Goal: Task Accomplishment & Management: Manage account settings

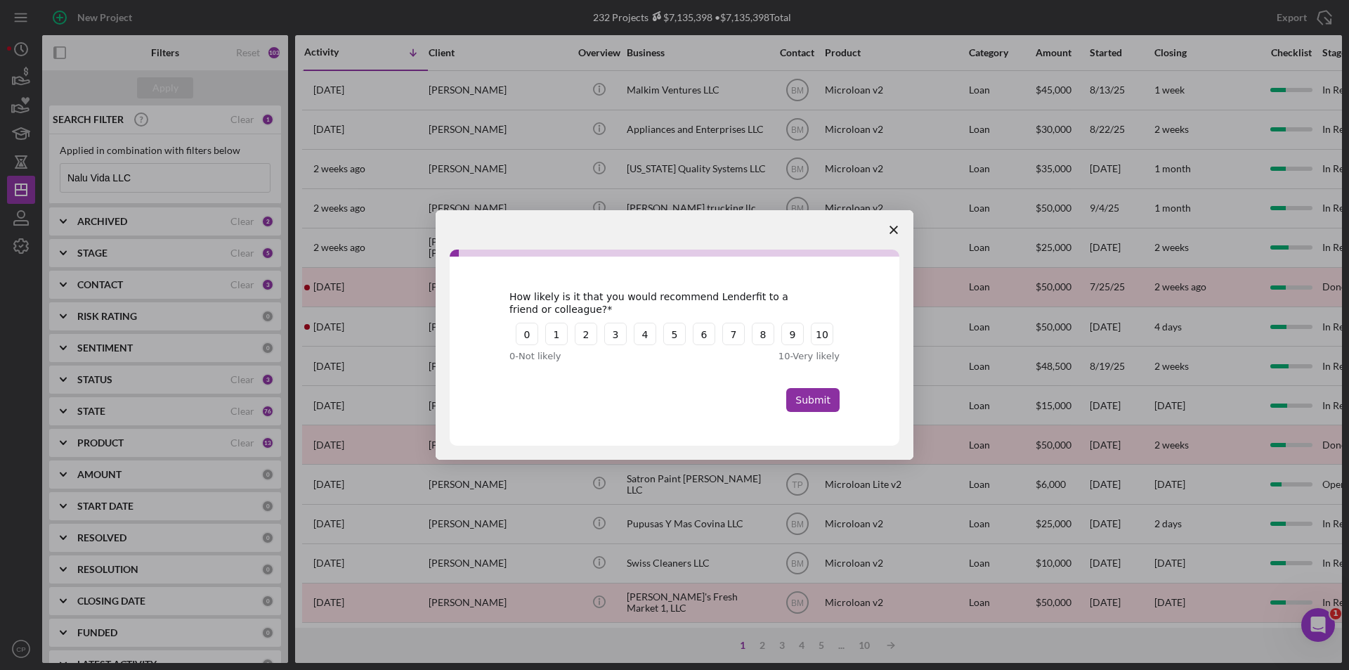
click at [896, 227] on polygon "Close survey" at bounding box center [894, 230] width 8 height 8
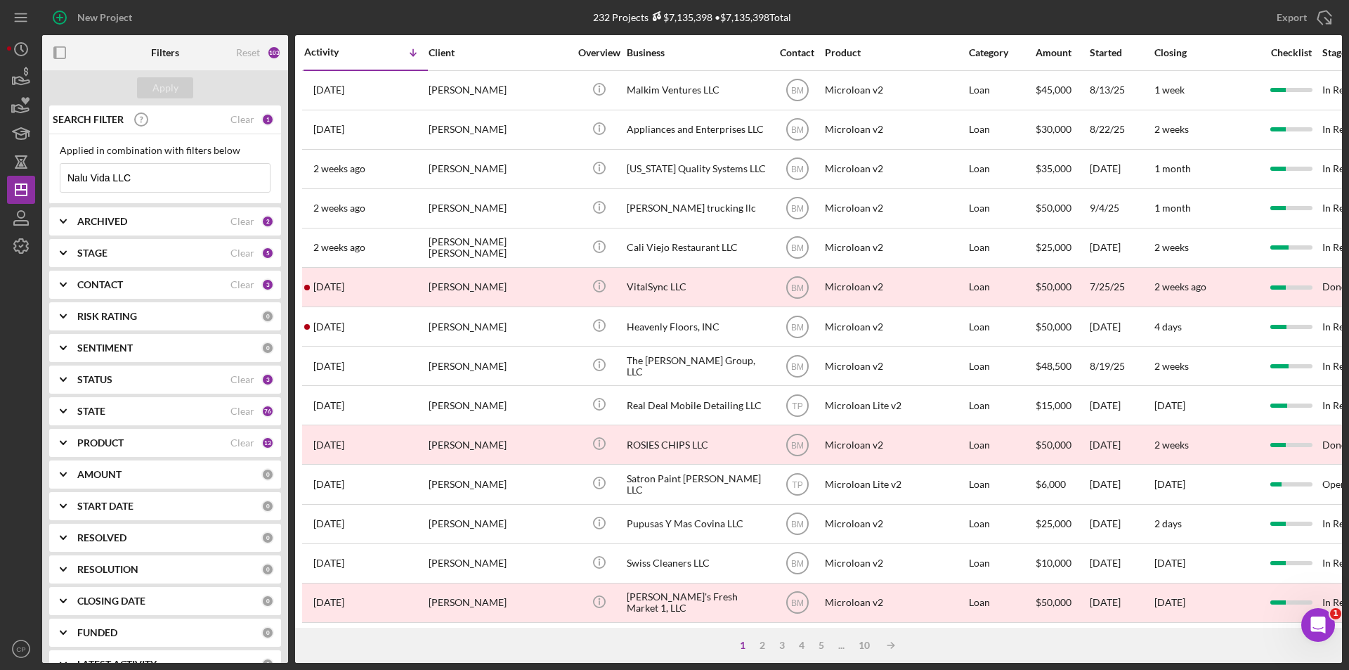
drag, startPoint x: 162, startPoint y: 183, endPoint x: 0, endPoint y: 174, distance: 161.9
click at [0, 174] on div "New Project 232 Projects $7,135,398 • $7,135,398 Total Nalu Vida LLC Export Ico…" at bounding box center [674, 335] width 1349 height 670
paste input "Cali Viejo Restaurant"
type input "Cali Viejo Restaurant LLC"
click at [173, 86] on div "Apply" at bounding box center [165, 87] width 26 height 21
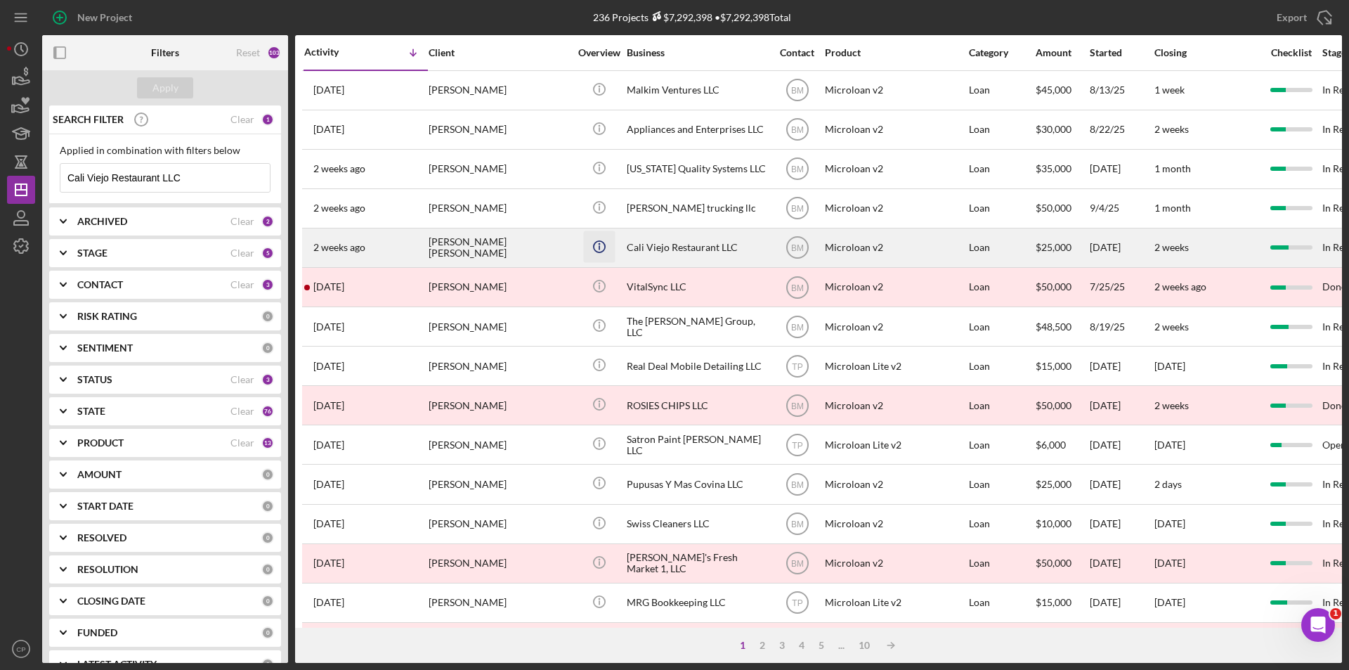
click at [587, 238] on icon "Icon/Info" at bounding box center [599, 246] width 32 height 32
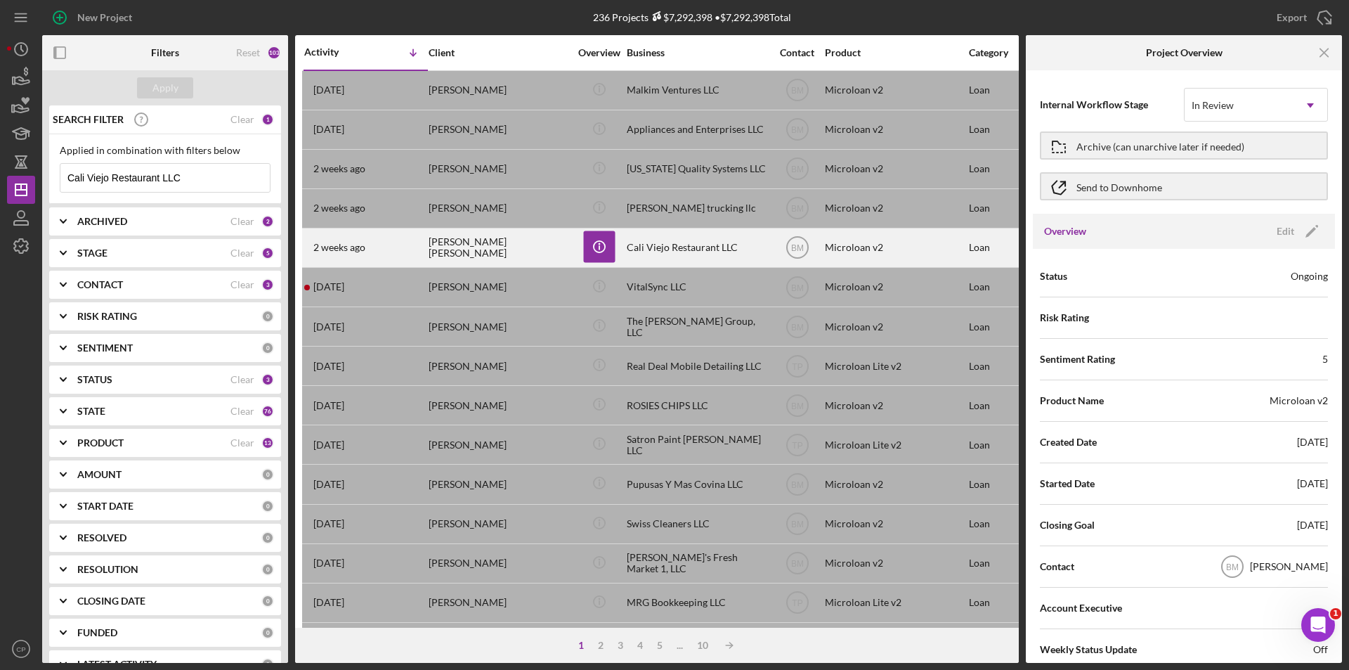
click at [660, 245] on div "Cali Viejo Restaurant LLC" at bounding box center [697, 247] width 141 height 37
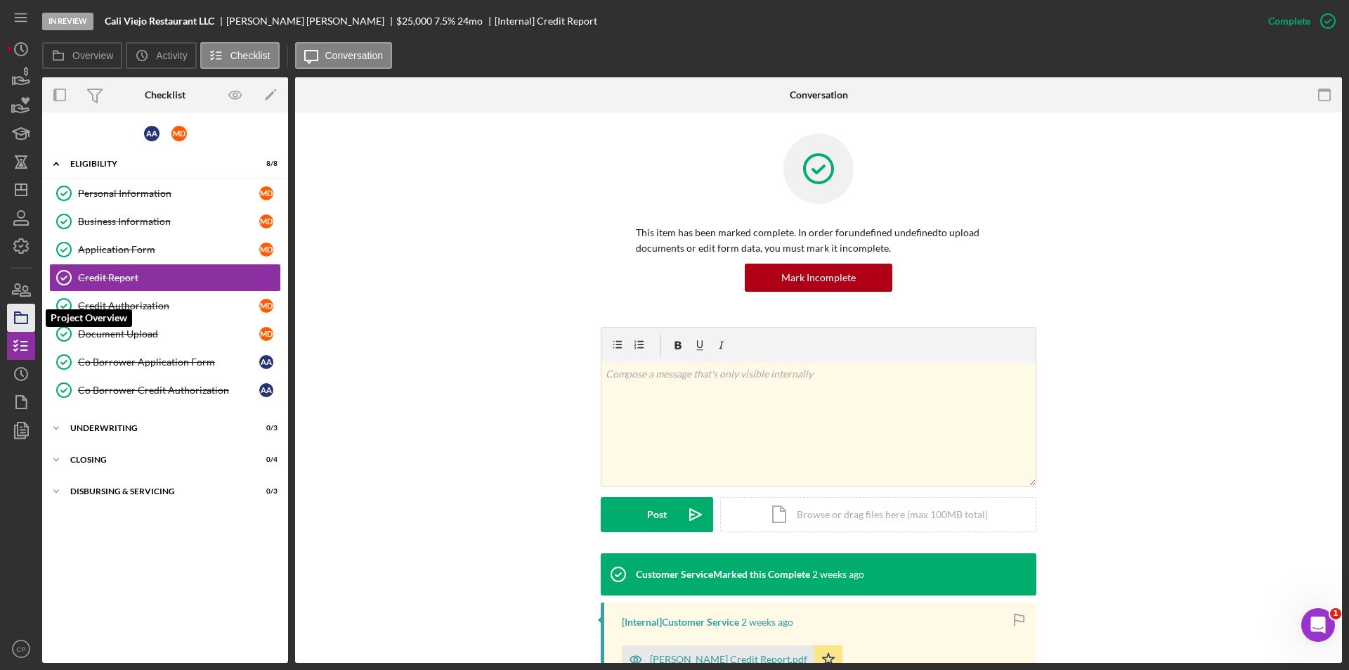
click at [22, 323] on rect "button" at bounding box center [21, 319] width 13 height 8
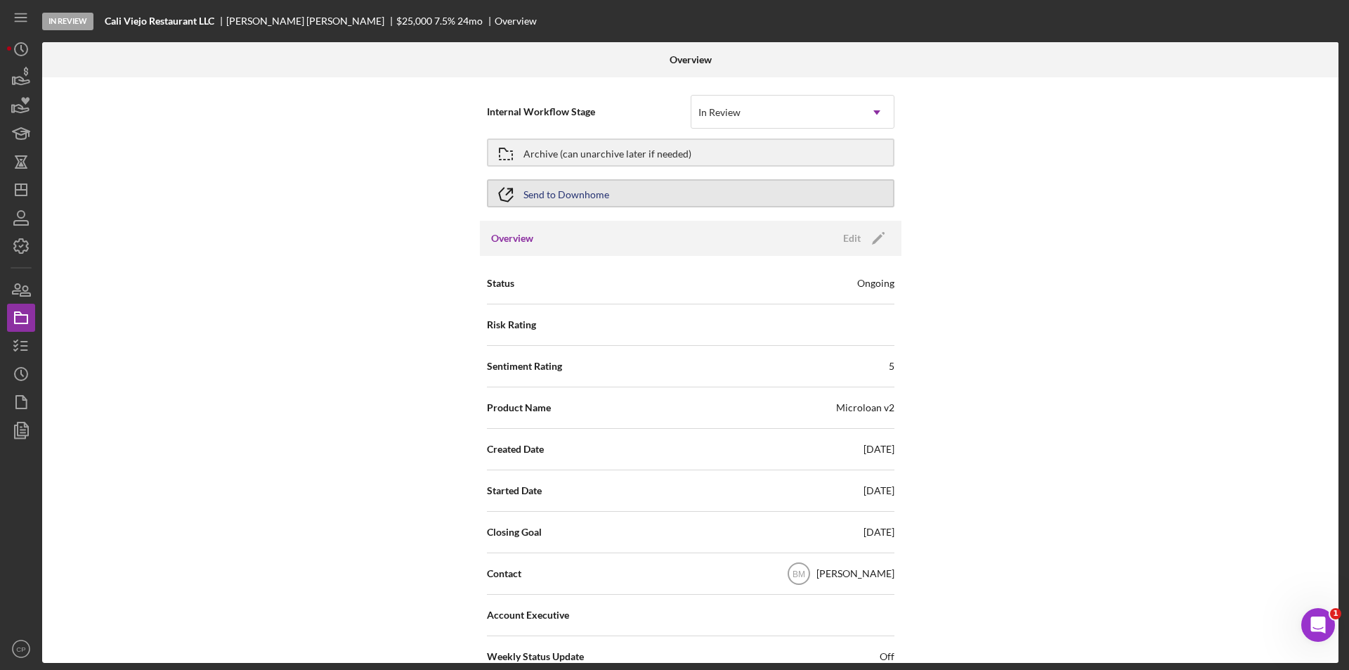
click at [727, 185] on button "Send to Downhome" at bounding box center [691, 193] width 408 height 28
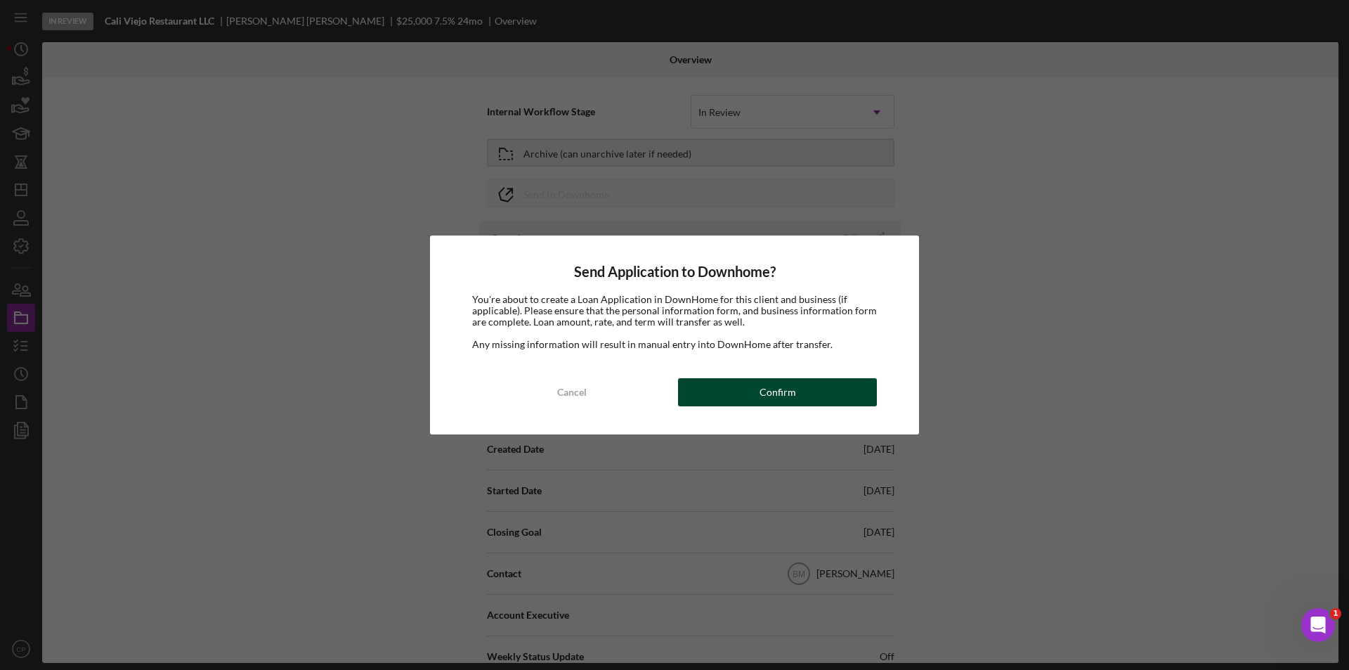
click at [792, 392] on div "Confirm" at bounding box center [778, 392] width 37 height 28
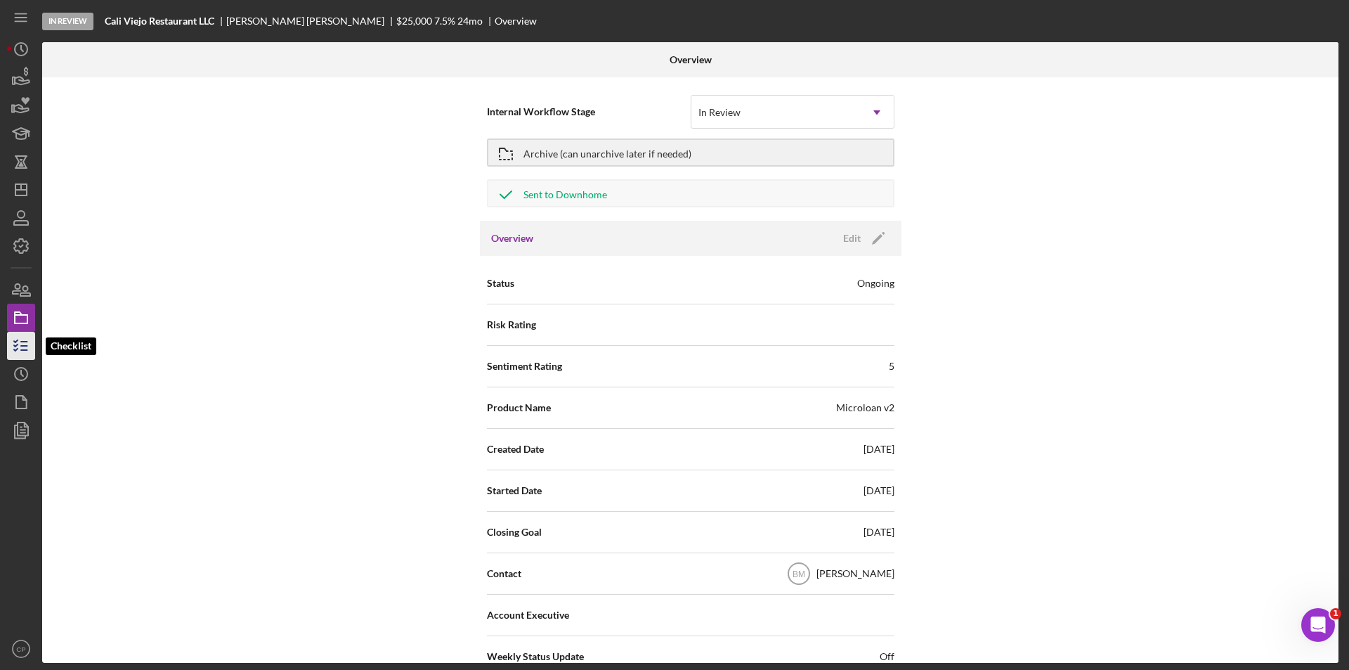
click at [14, 356] on icon "button" at bounding box center [21, 345] width 35 height 35
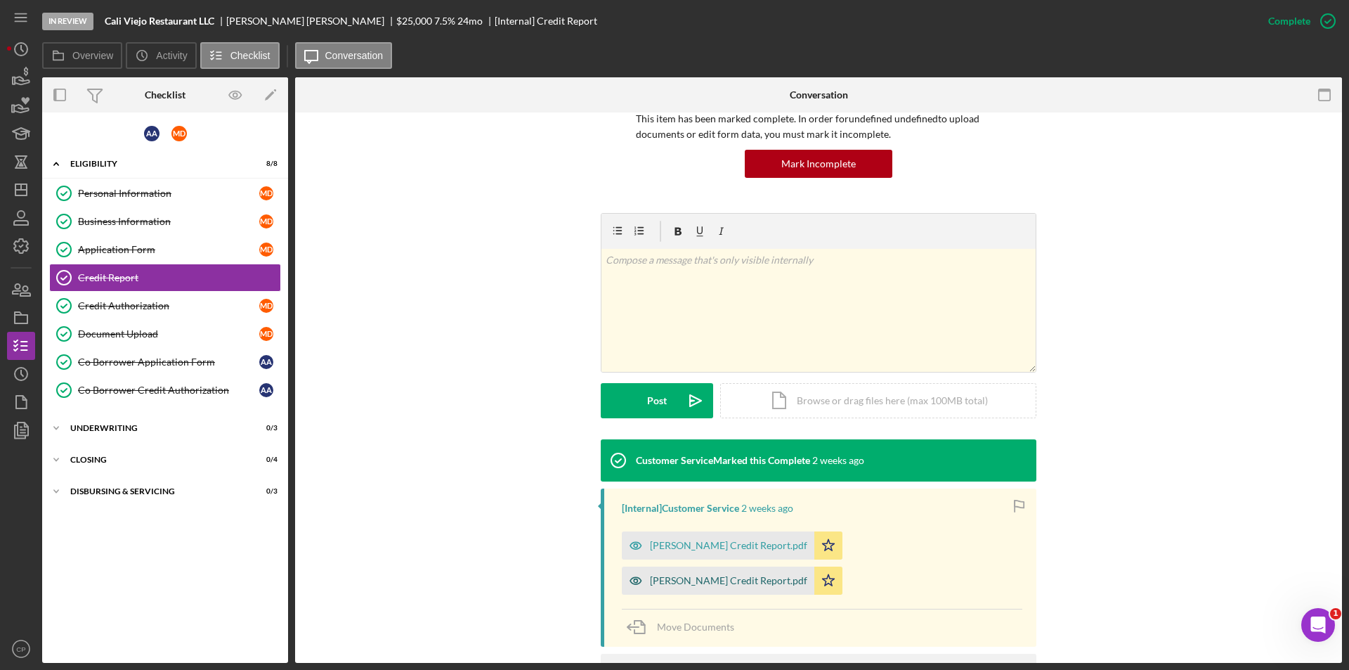
scroll to position [252, 0]
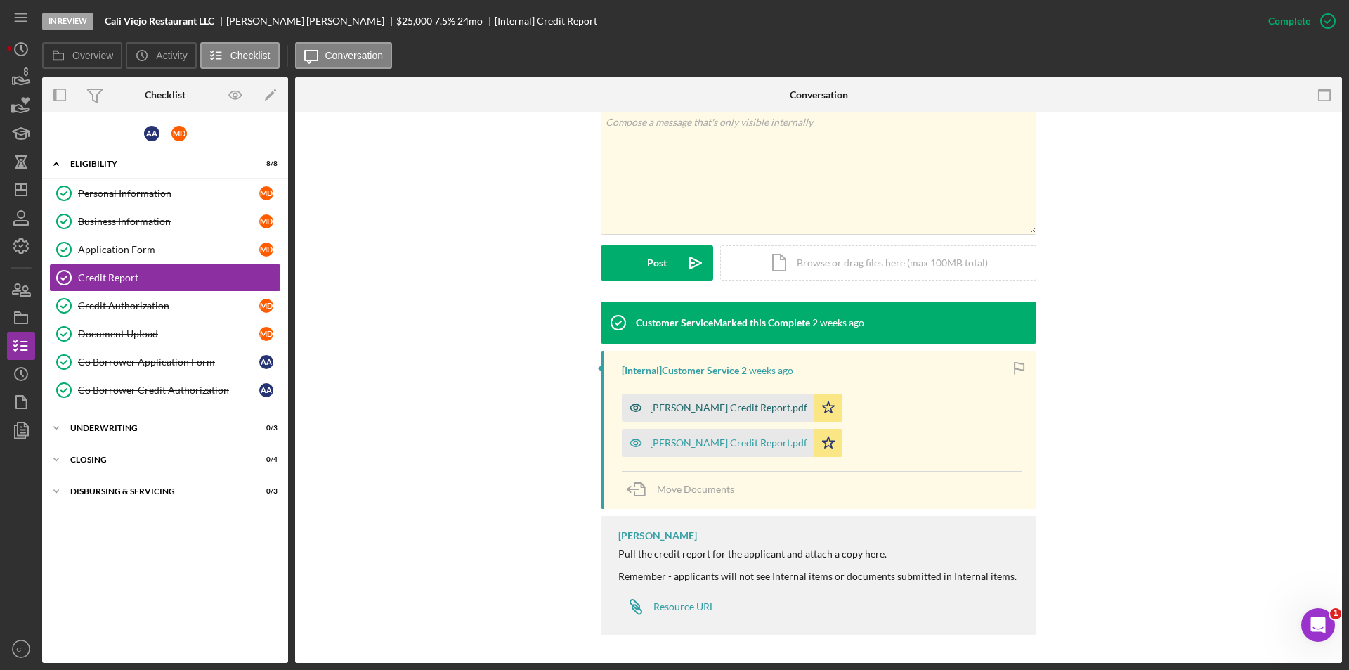
click at [709, 405] on div "[PERSON_NAME] Credit Report.pdf" at bounding box center [728, 407] width 157 height 11
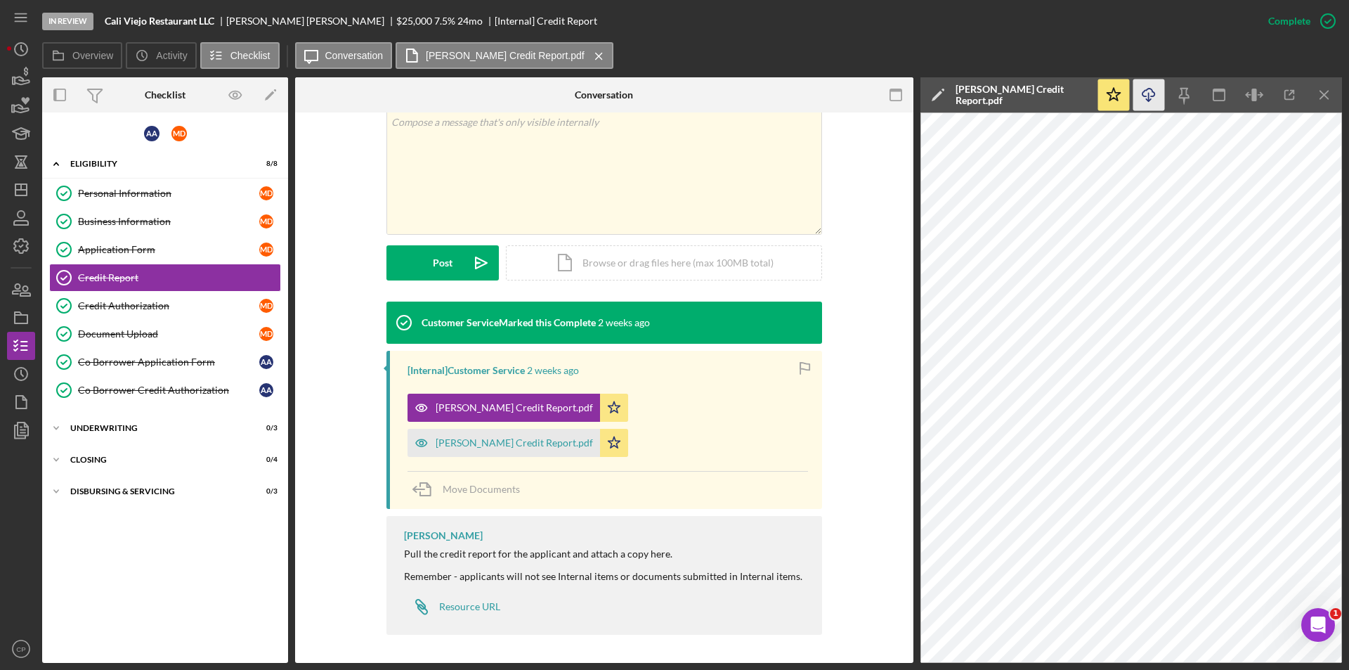
click at [1150, 90] on icon "Icon/Download" at bounding box center [1149, 95] width 32 height 32
click at [469, 439] on div "[PERSON_NAME] Credit Report.pdf" at bounding box center [514, 442] width 157 height 11
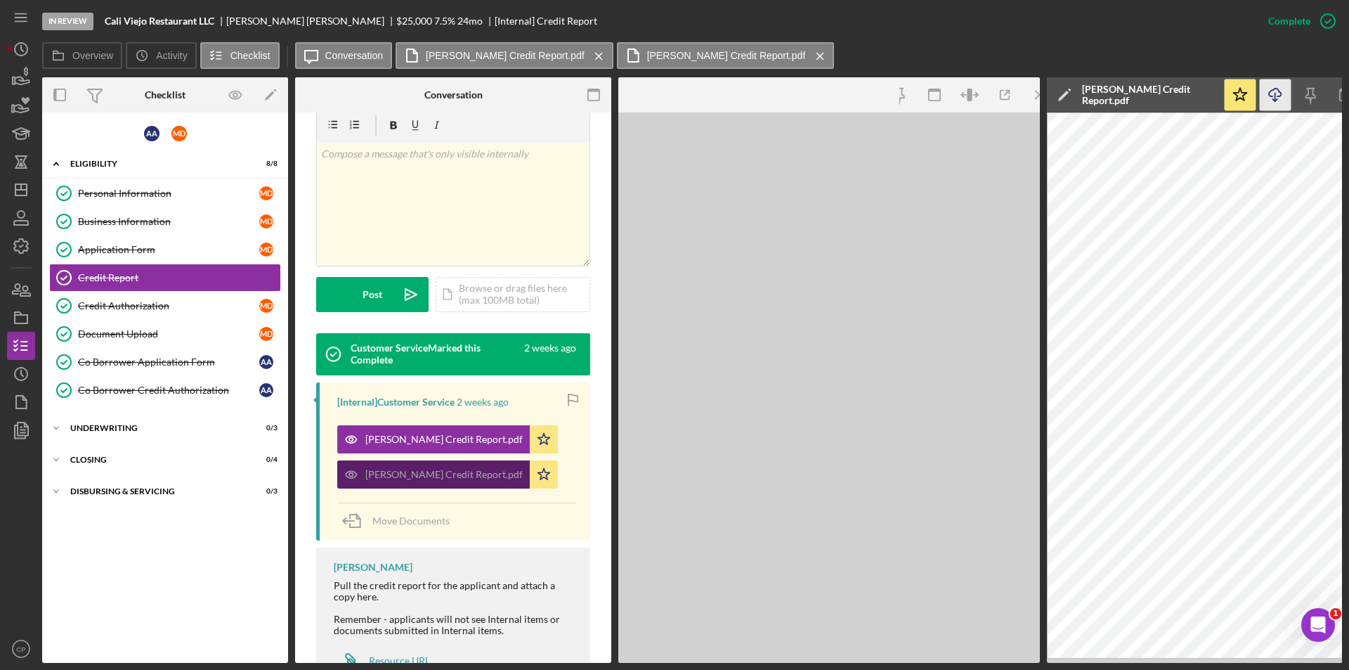
scroll to position [268, 0]
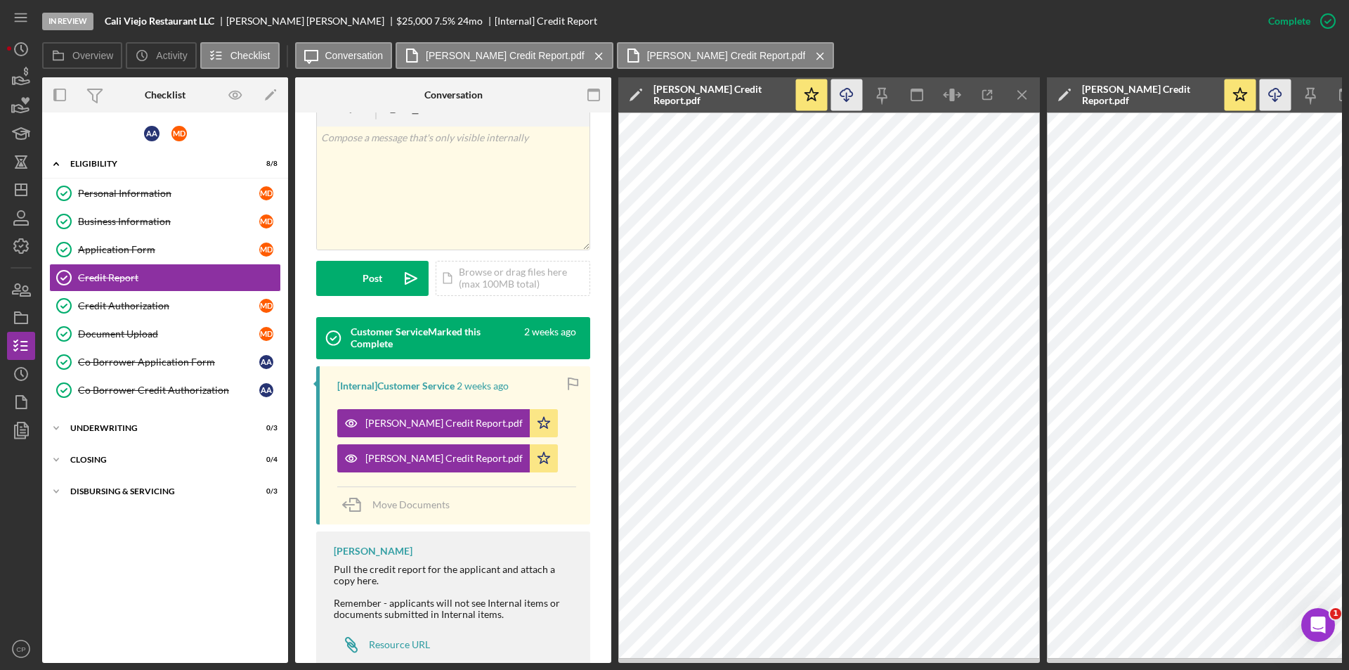
click at [843, 92] on icon "Icon/Download" at bounding box center [847, 95] width 32 height 32
click at [119, 302] on div "Credit Authorization" at bounding box center [168, 305] width 181 height 11
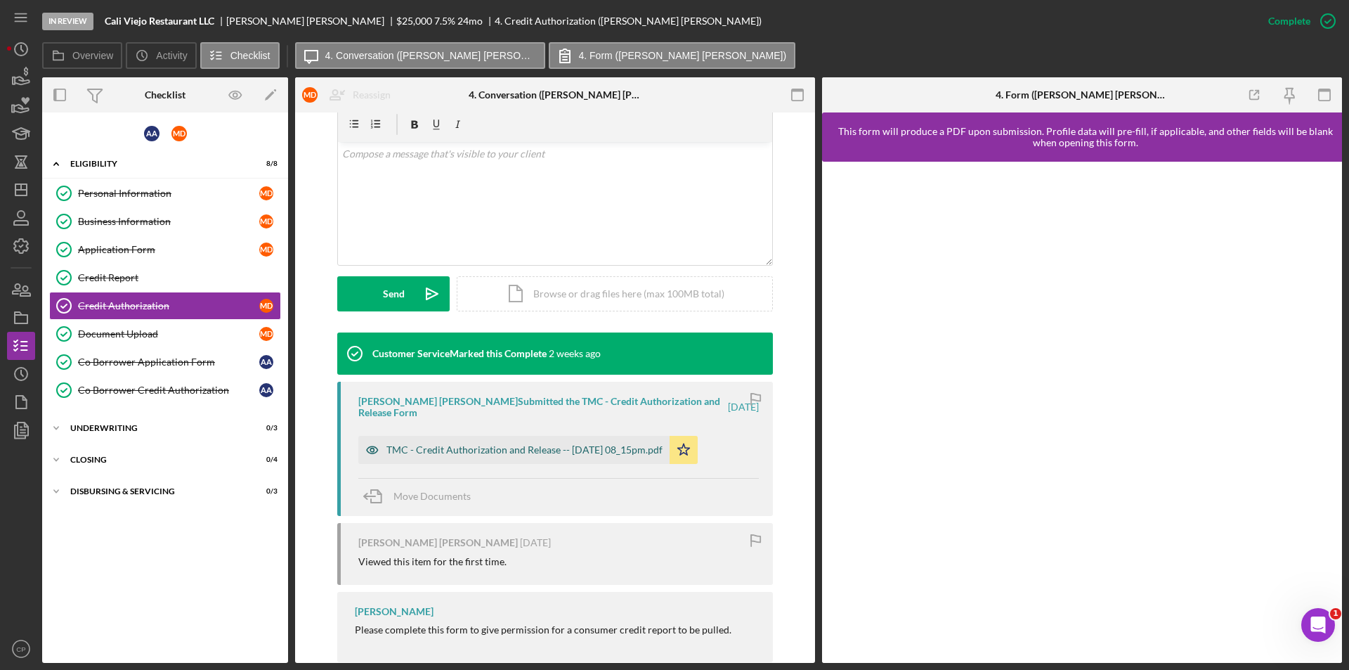
click at [521, 444] on div "TMC - Credit Authorization and Release -- [DATE] 08_15pm.pdf" at bounding box center [524, 449] width 276 height 11
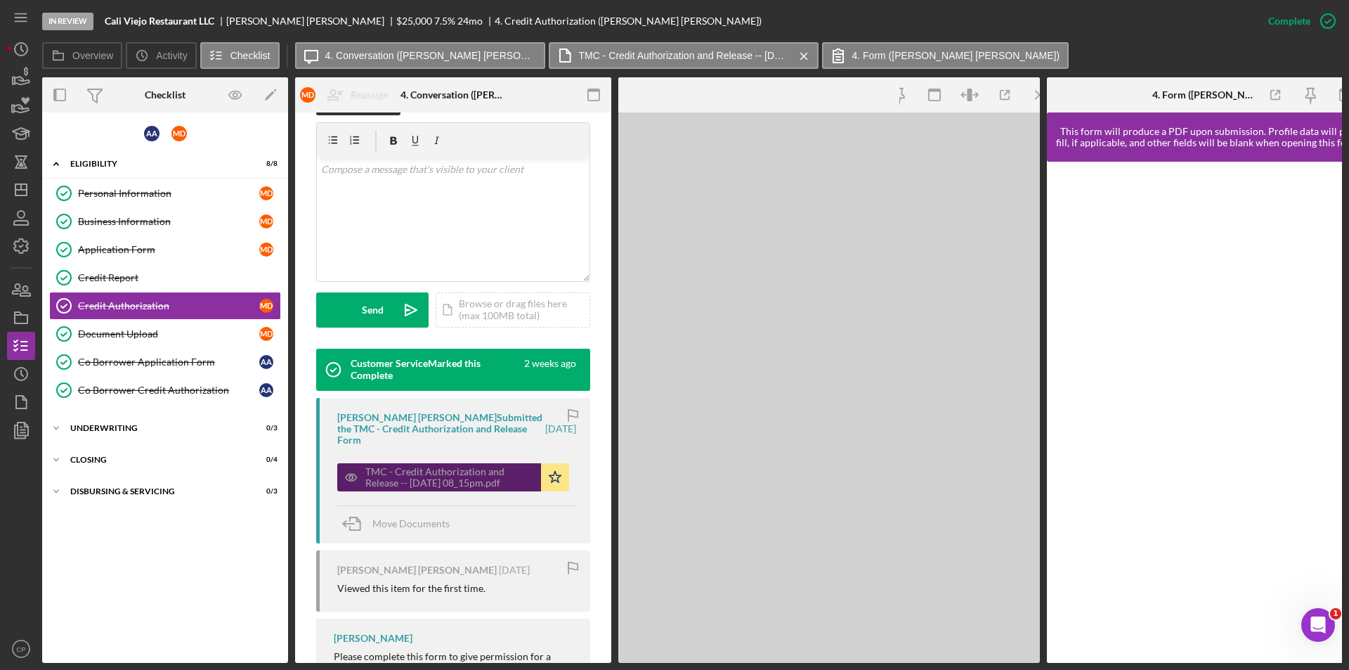
scroll to position [280, 0]
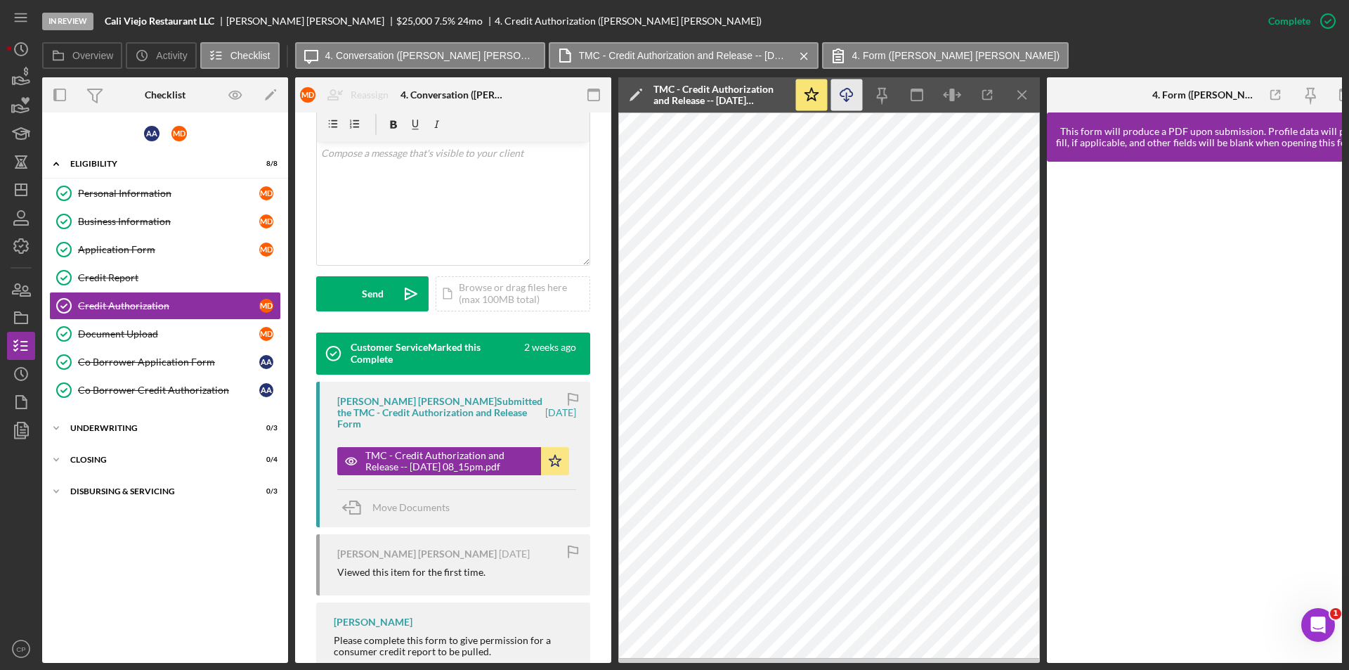
click at [840, 91] on icon "Icon/Download" at bounding box center [847, 95] width 32 height 32
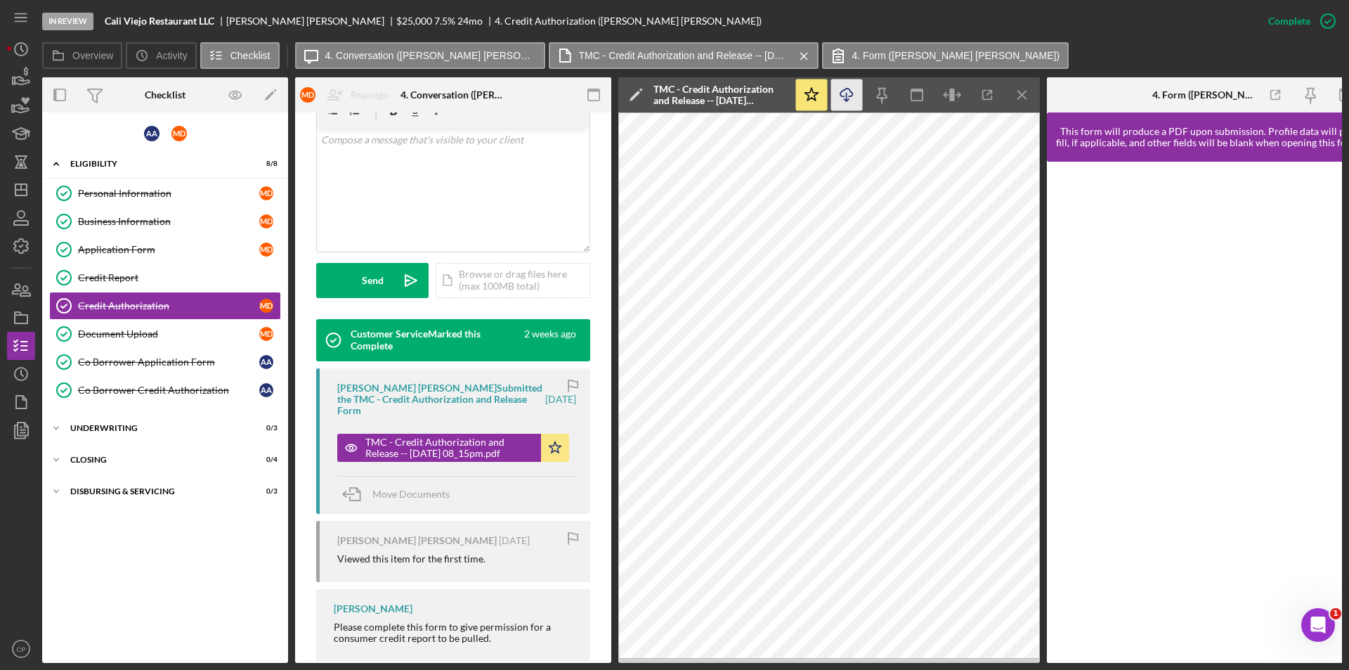
scroll to position [298, 0]
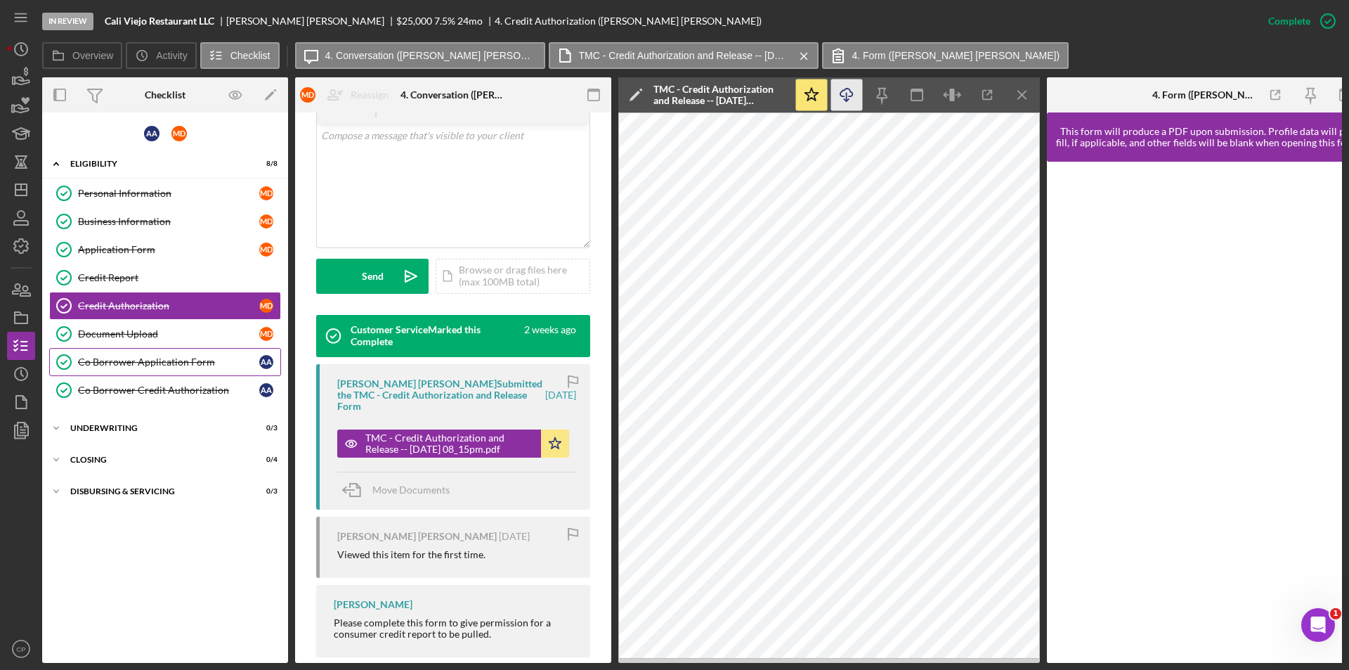
click at [109, 370] on link "Co Borrower Application Form Co Borrower Application Form A A" at bounding box center [165, 362] width 232 height 28
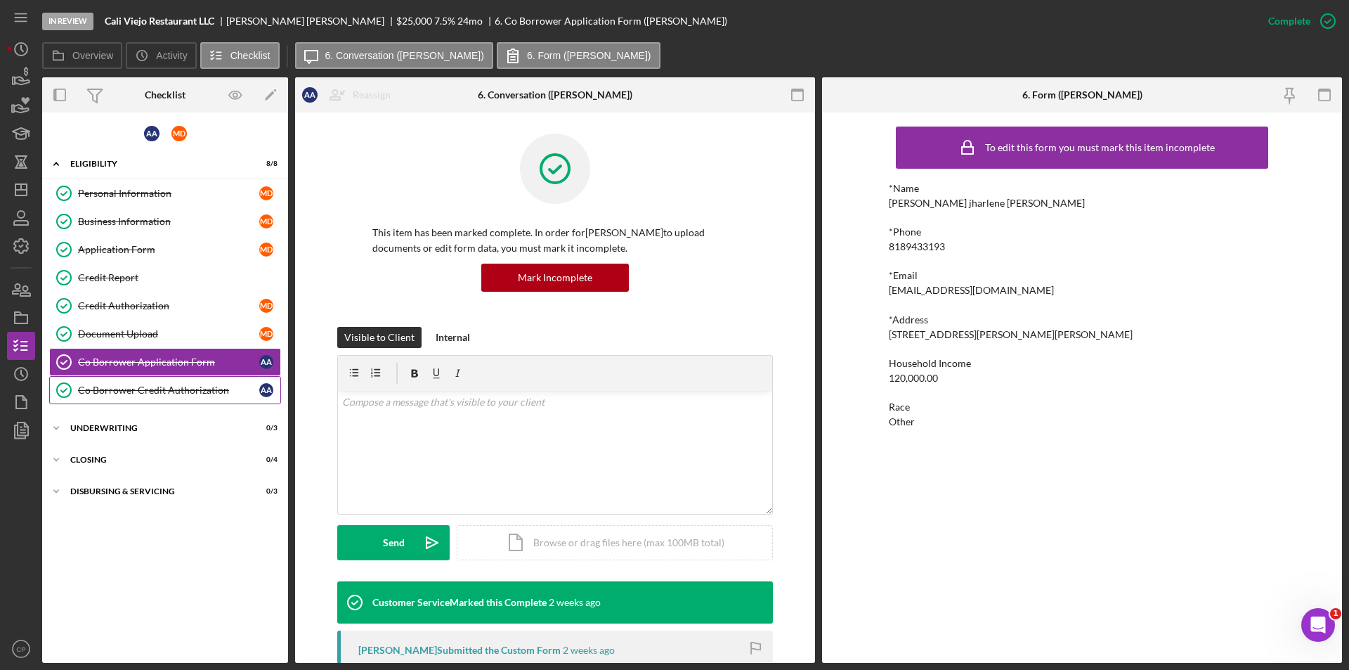
click at [119, 403] on link "Co Borrower Credit Authorization Co Borrower Credit Authorization A A" at bounding box center [165, 390] width 232 height 28
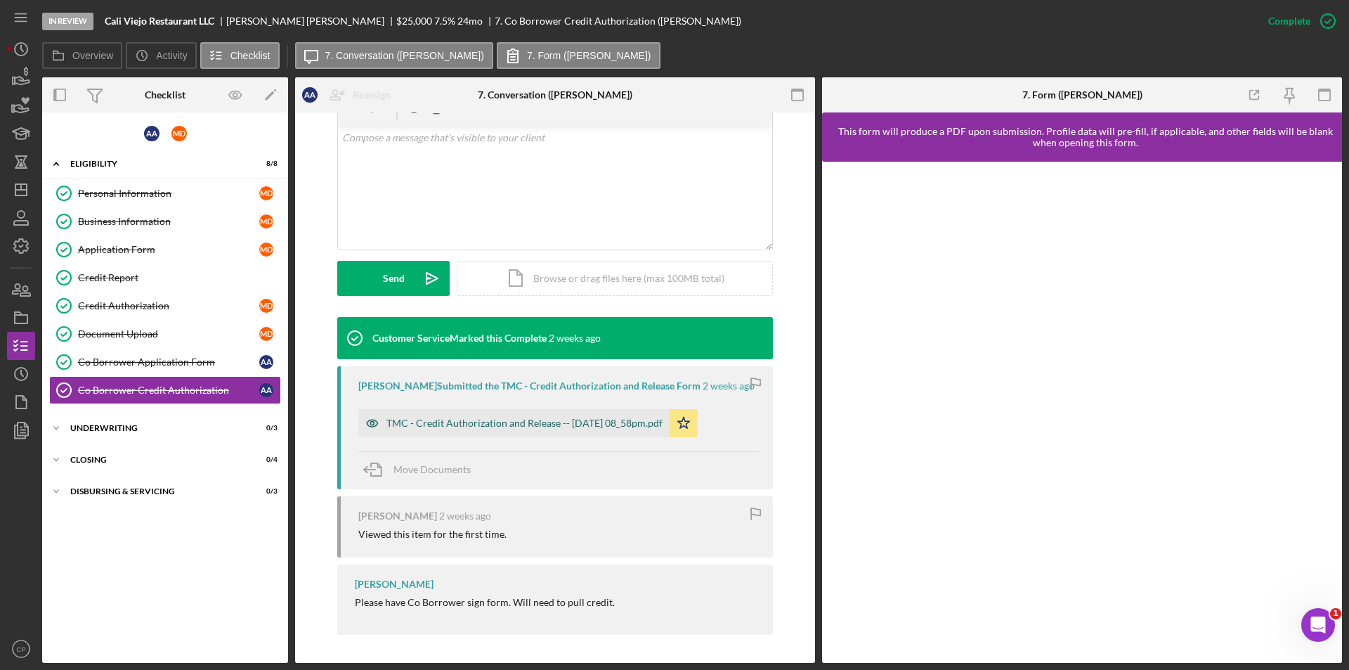
click at [513, 431] on div "TMC - Credit Authorization and Release -- [DATE] 08_58pm.pdf" at bounding box center [513, 423] width 311 height 28
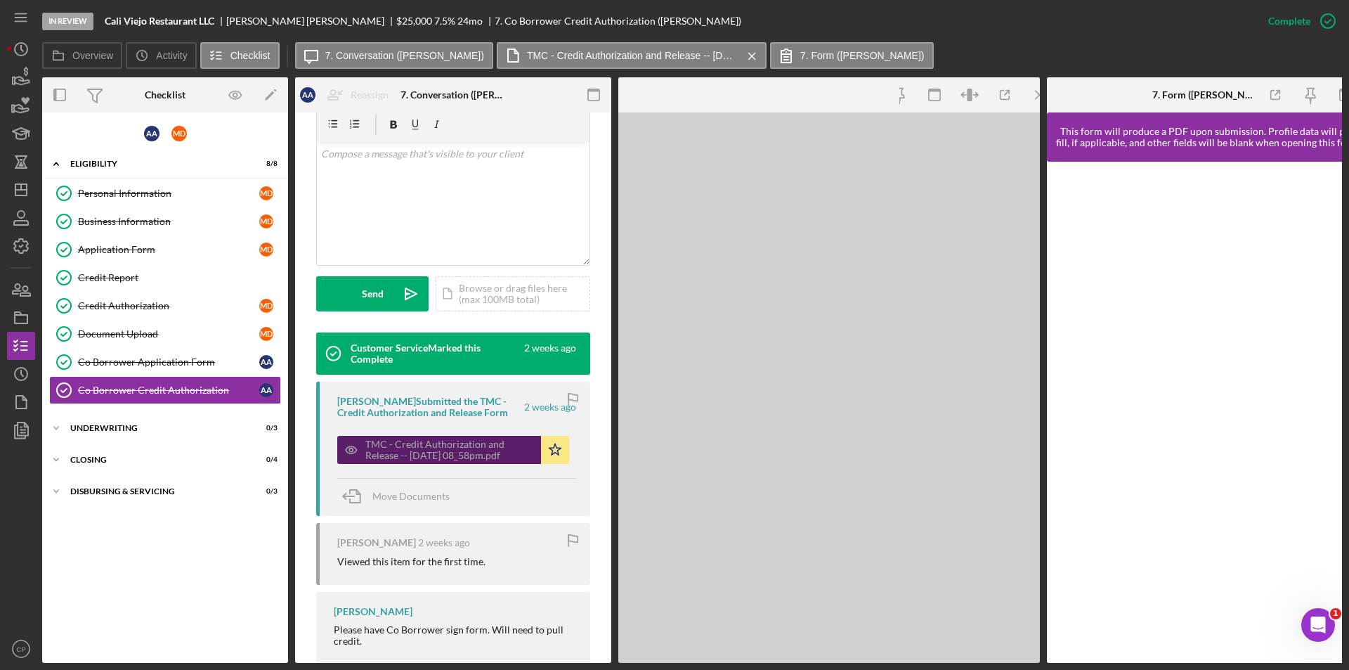
scroll to position [280, 0]
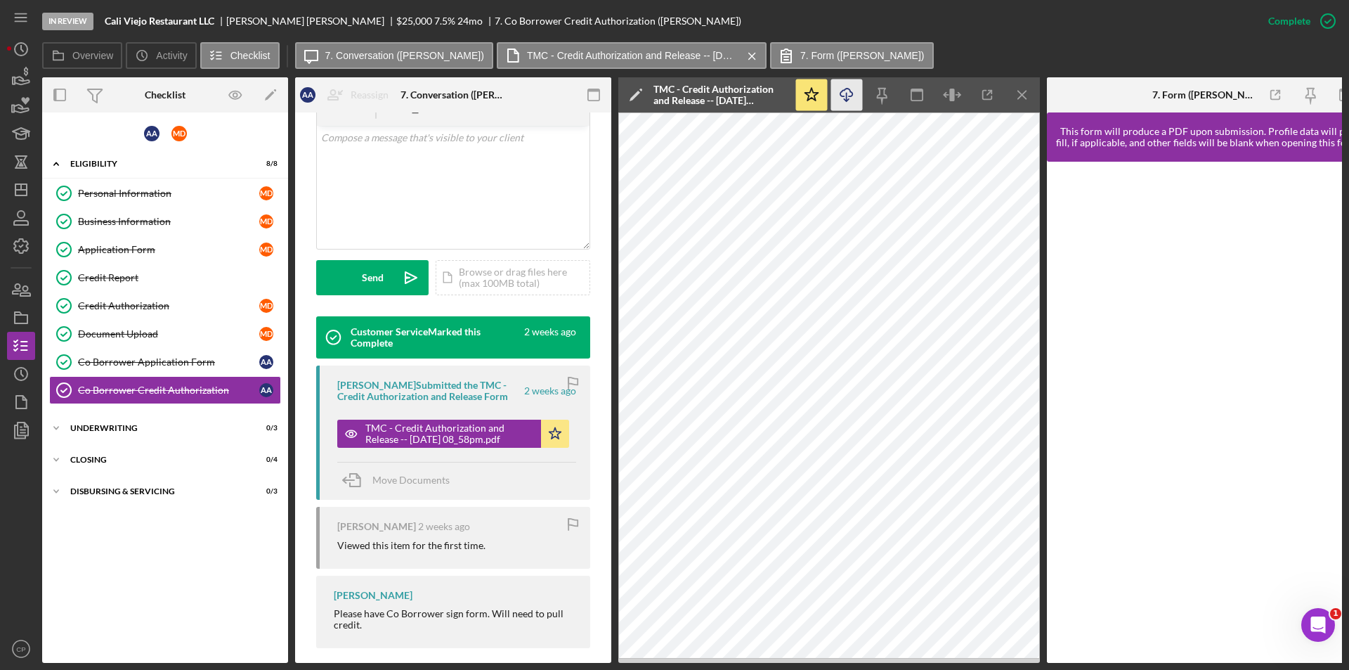
click at [842, 98] on icon "Icon/Download" at bounding box center [847, 95] width 32 height 32
click at [95, 328] on div "Document Upload" at bounding box center [168, 333] width 181 height 11
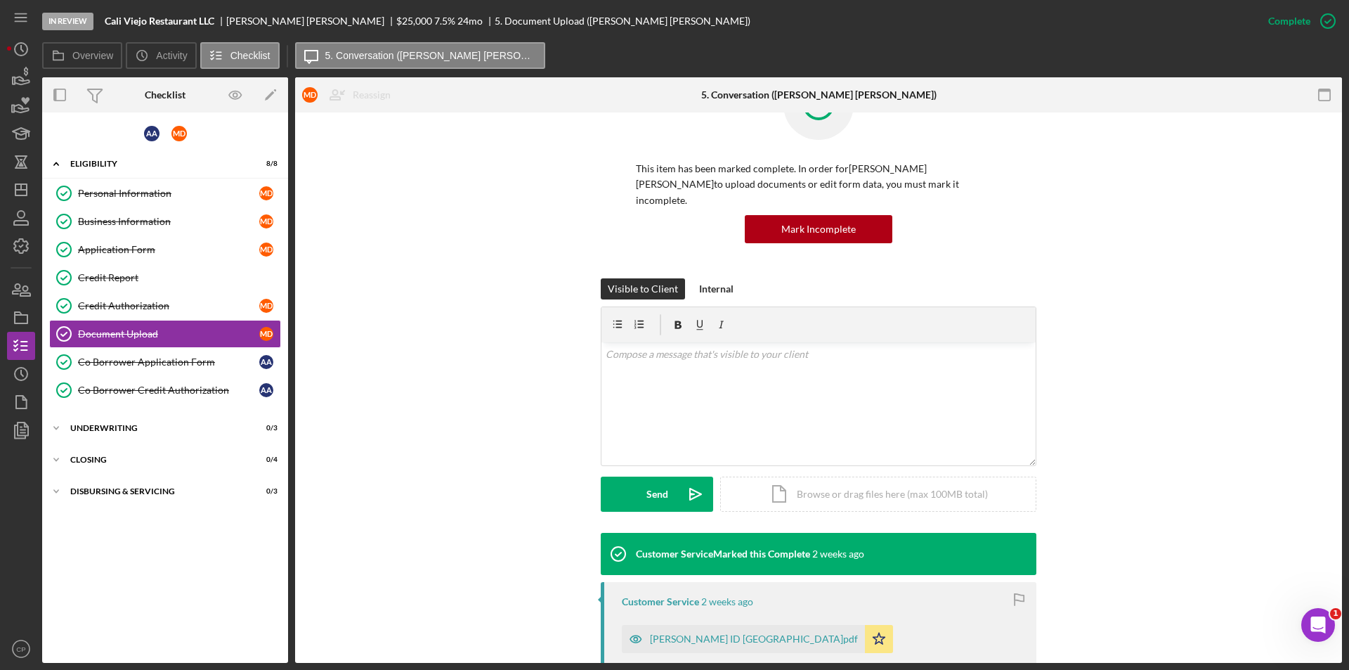
scroll to position [351, 0]
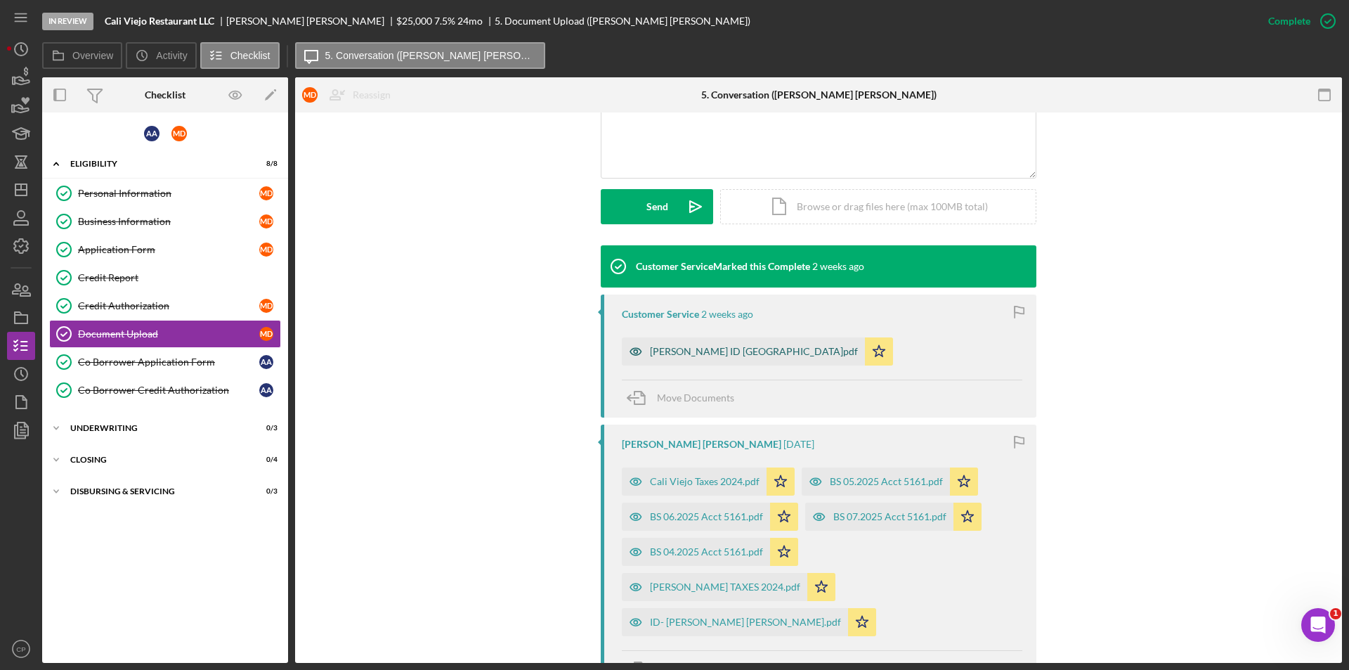
click at [659, 346] on div "[PERSON_NAME] ID [GEOGRAPHIC_DATA]pdf" at bounding box center [754, 351] width 208 height 11
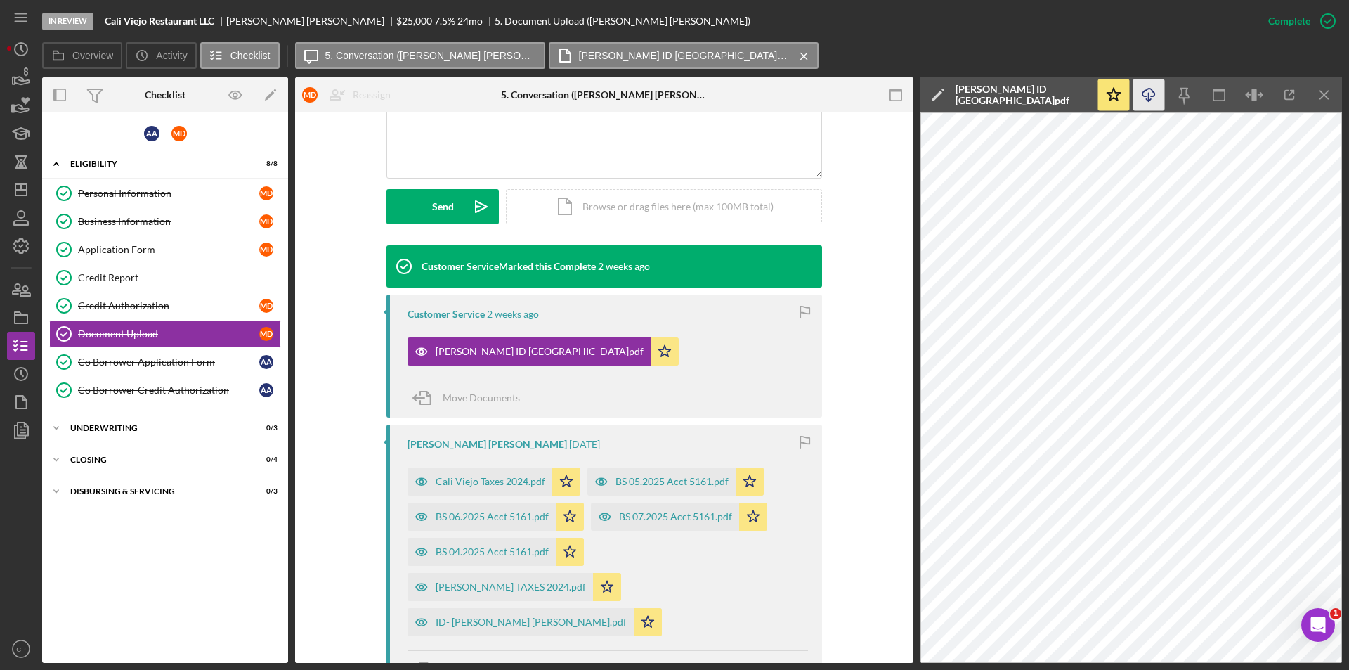
click at [1152, 100] on icon "Icon/Download" at bounding box center [1149, 95] width 32 height 32
click at [481, 476] on div "Cali Viejo Taxes 2024.pdf" at bounding box center [491, 481] width 110 height 11
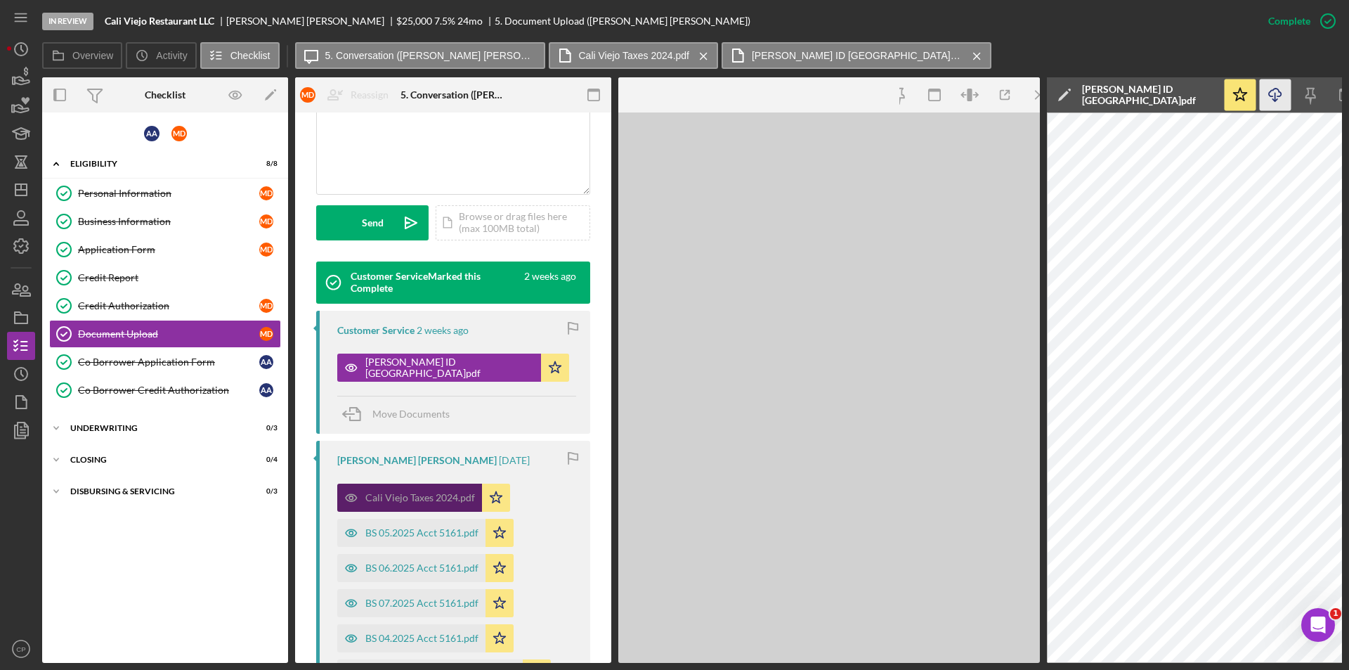
scroll to position [367, 0]
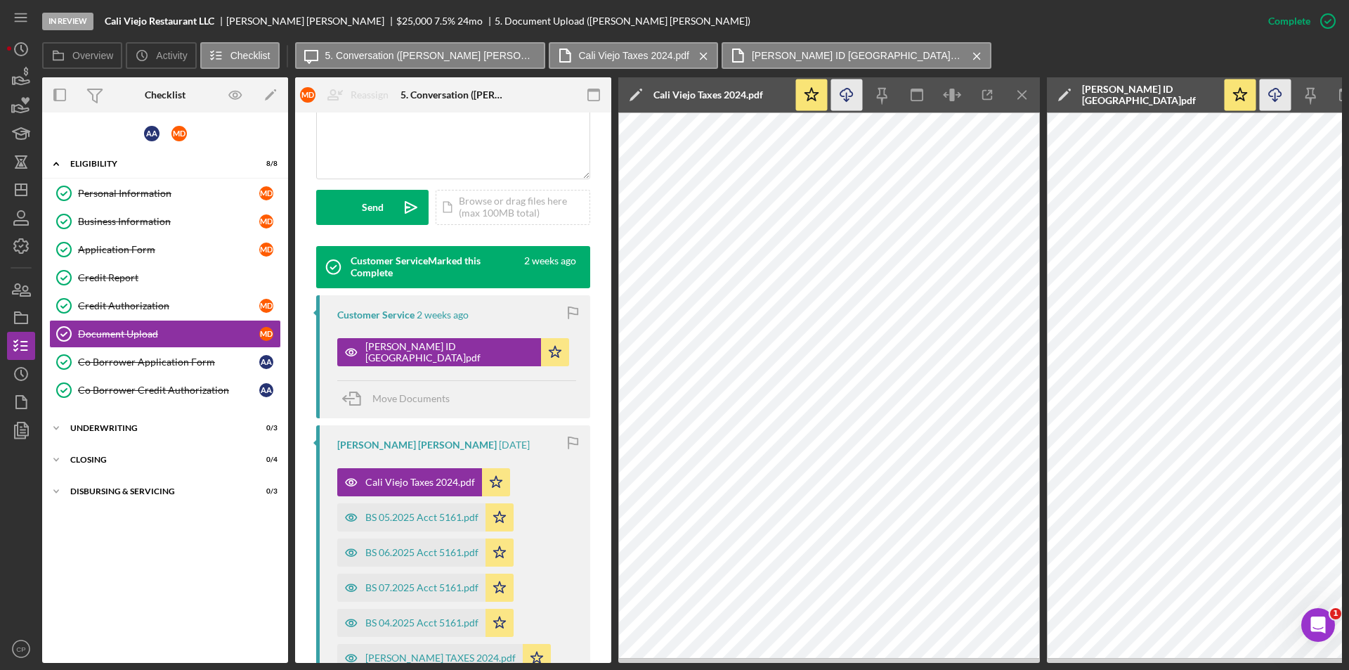
click at [850, 99] on icon "Icon/Download" at bounding box center [847, 95] width 32 height 32
click at [401, 503] on div "BS 05.2025 Acct 5161.pdf" at bounding box center [411, 517] width 148 height 28
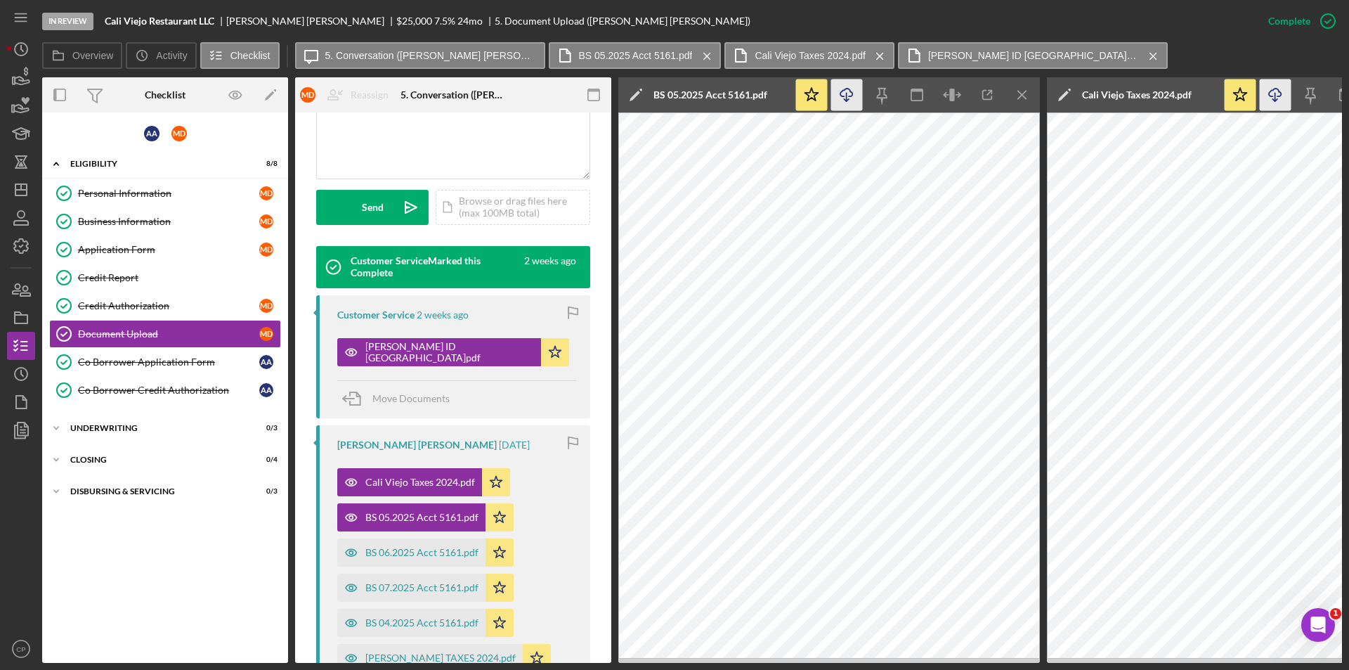
click at [845, 97] on icon "Icon/Download" at bounding box center [847, 95] width 32 height 32
click at [403, 538] on div "BS 06.2025 Acct 5161.pdf" at bounding box center [411, 552] width 148 height 28
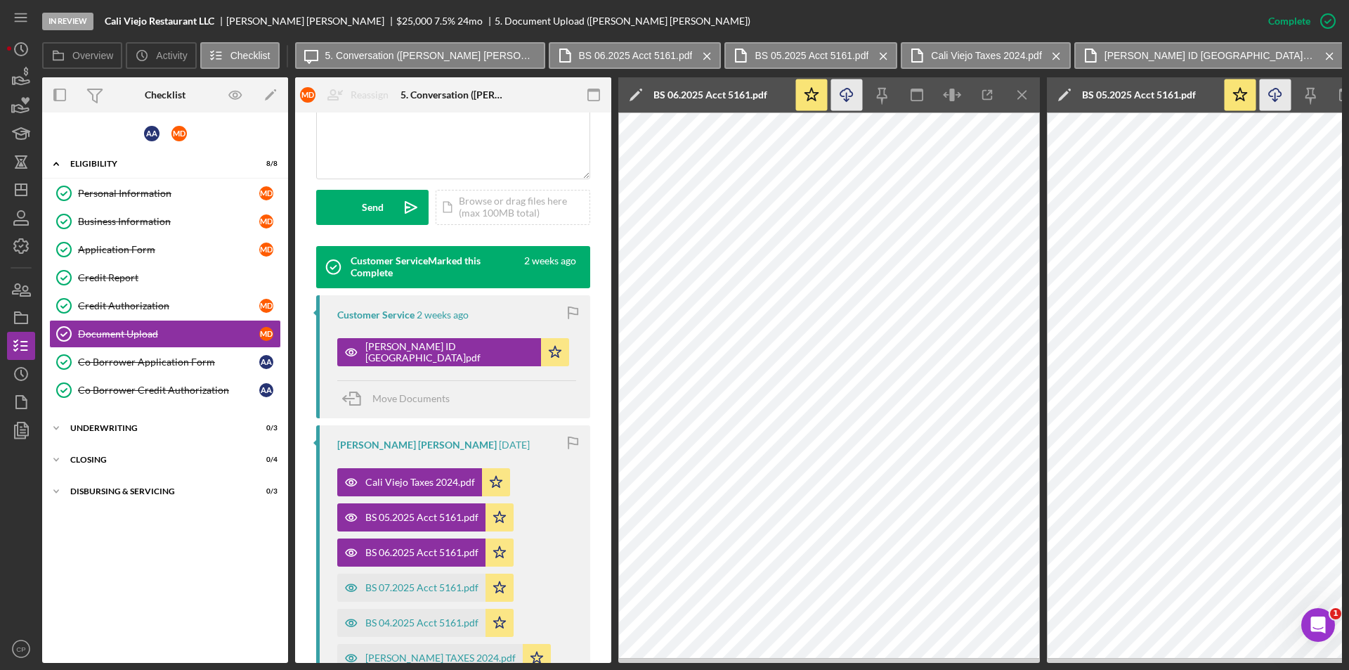
click at [847, 99] on line "button" at bounding box center [847, 97] width 0 height 8
click at [419, 573] on div "BS 07.2025 Acct 5161.pdf" at bounding box center [411, 587] width 148 height 28
click at [849, 92] on icon "Icon/Download" at bounding box center [847, 95] width 32 height 32
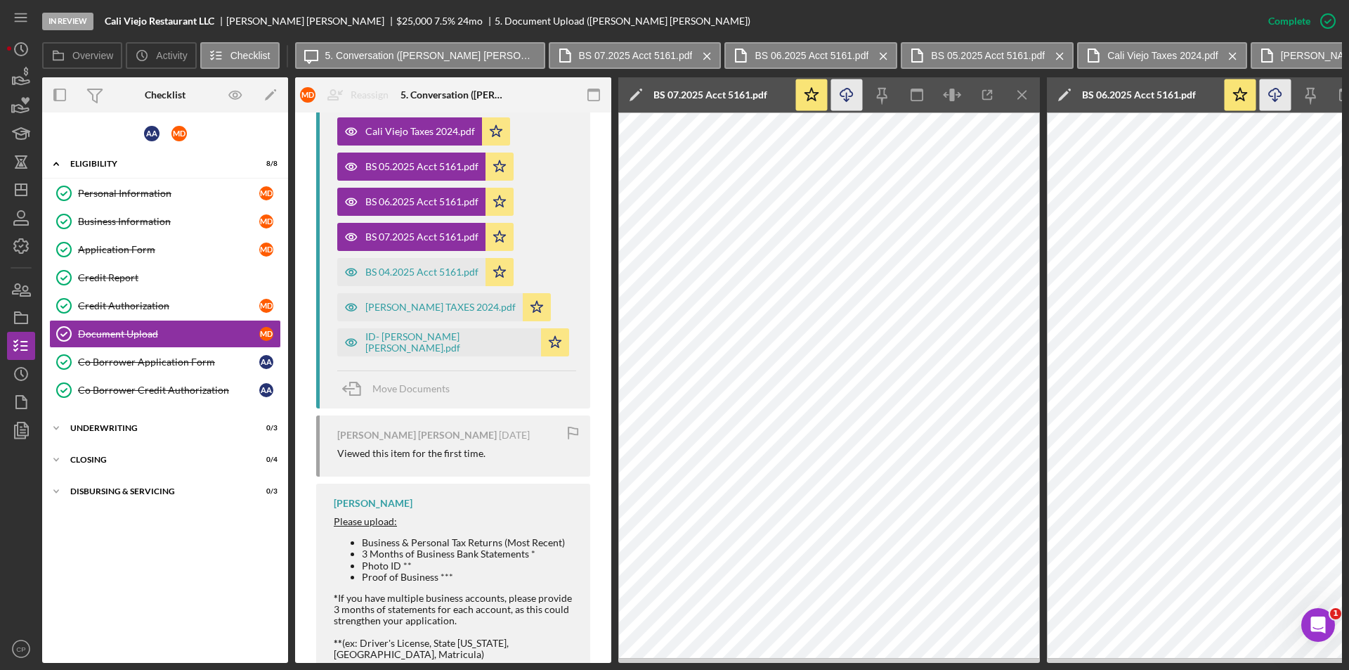
scroll to position [718, 0]
click at [401, 262] on div "BS 04.2025 Acct 5161.pdf" at bounding box center [411, 271] width 148 height 28
click at [848, 98] on icon "Icon/Download" at bounding box center [847, 95] width 32 height 32
click at [376, 301] on div "[PERSON_NAME] TAXES 2024.pdf" at bounding box center [440, 306] width 150 height 11
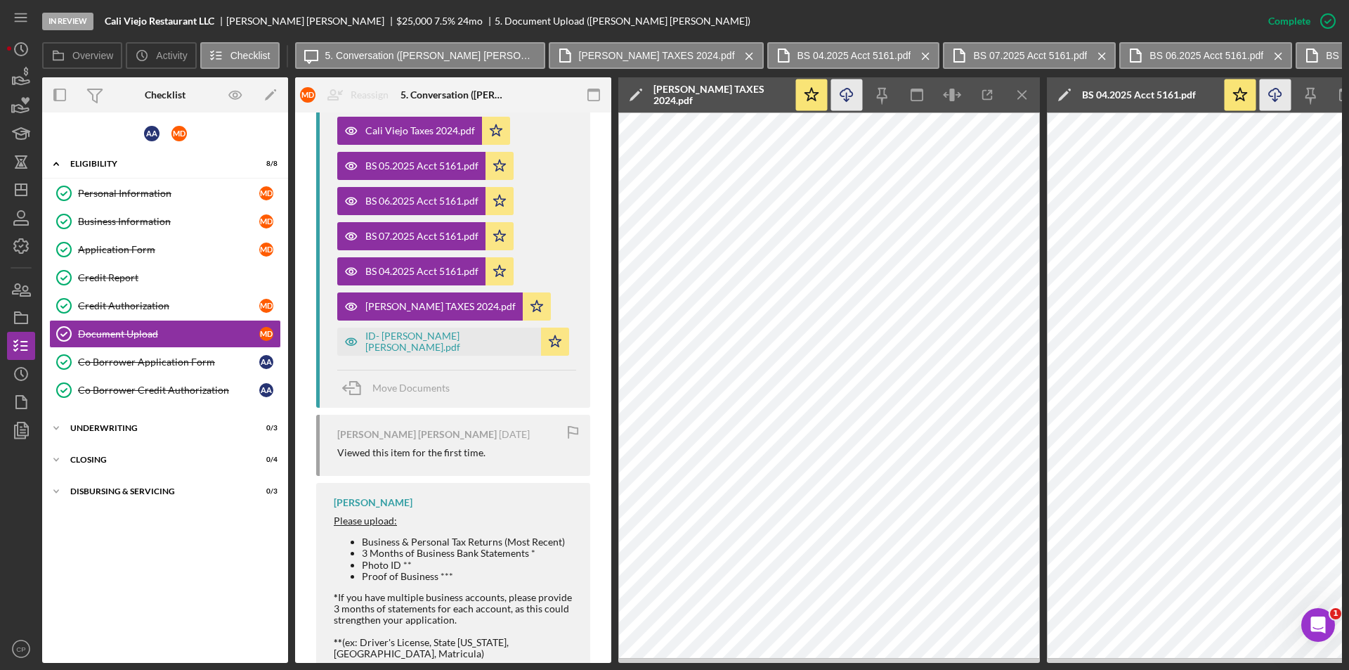
click at [847, 94] on icon "Icon/Download" at bounding box center [847, 95] width 32 height 32
click at [411, 327] on div "ID- [PERSON_NAME] [PERSON_NAME].pdf" at bounding box center [439, 341] width 204 height 28
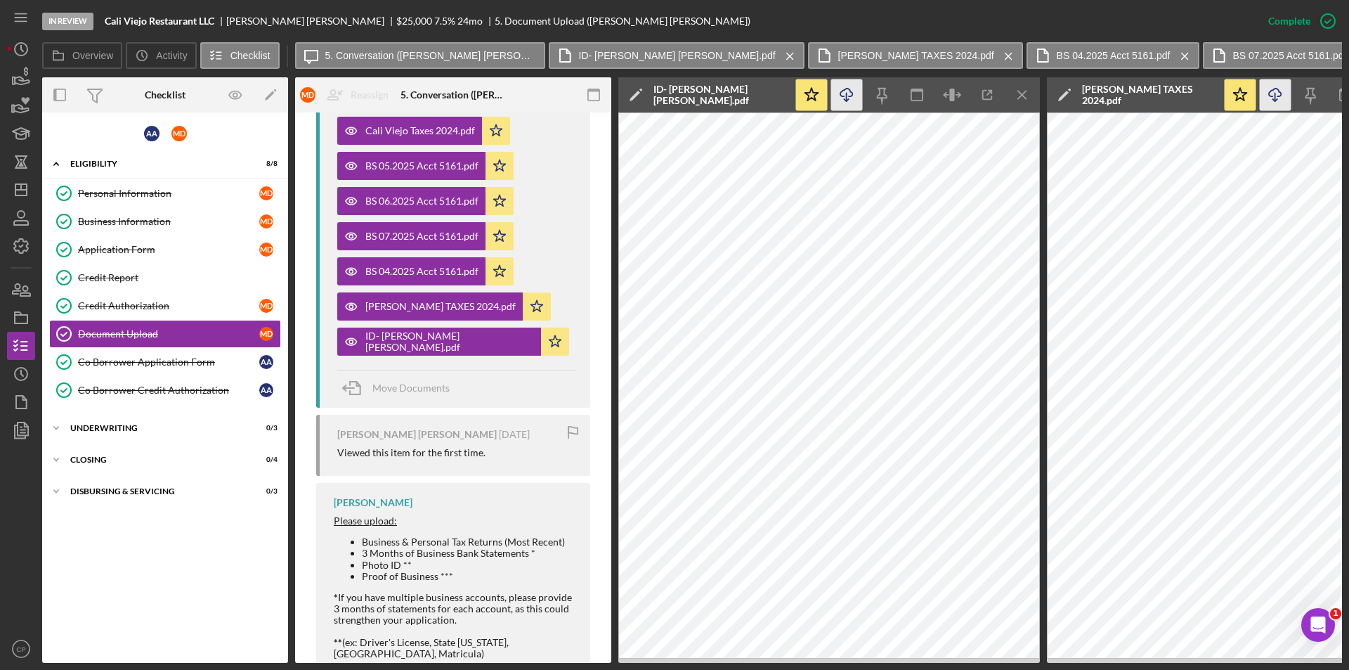
click at [845, 98] on icon "Icon/Download" at bounding box center [847, 95] width 32 height 32
click at [146, 221] on div "Business Information" at bounding box center [168, 221] width 181 height 11
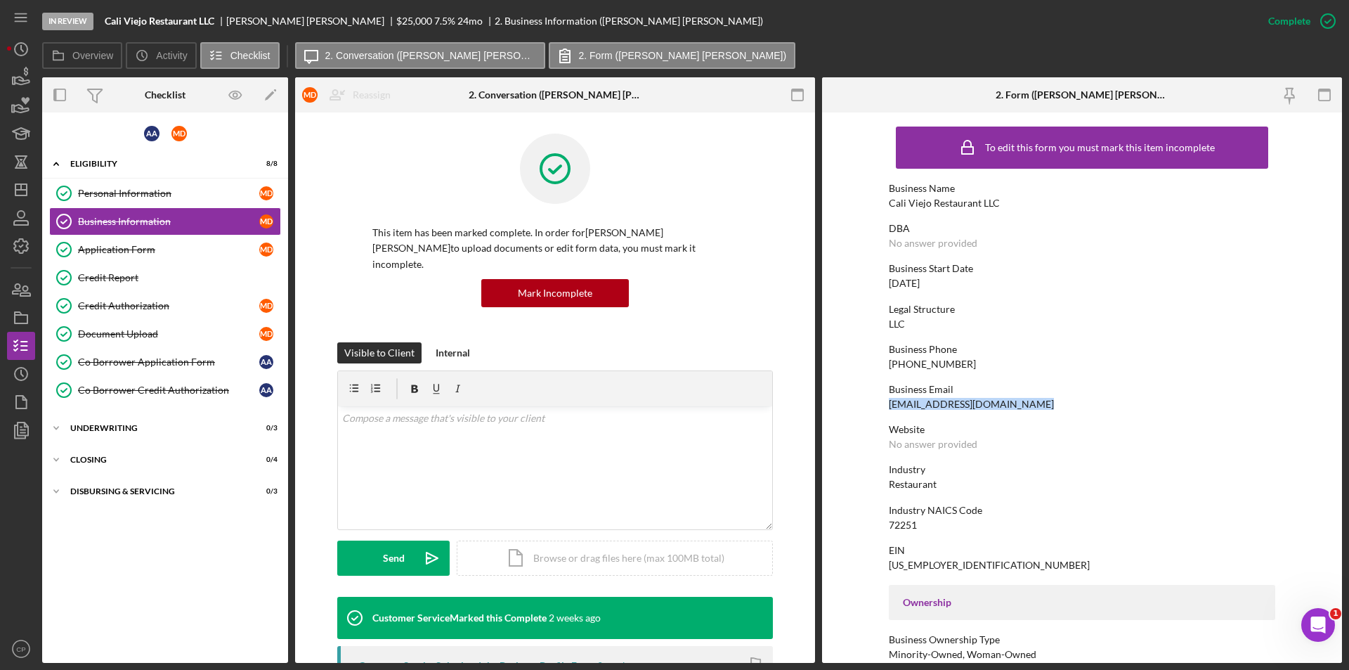
drag, startPoint x: 1054, startPoint y: 403, endPoint x: 821, endPoint y: 408, distance: 232.6
click at [821, 408] on div "Overview Internal Workflow Stage In Review Icon/Dropdown Arrow Archive (can una…" at bounding box center [692, 369] width 1300 height 585
copy div "[EMAIL_ADDRESS][DOMAIN_NAME]"
click at [122, 370] on link "Co Borrower Application Form Co Borrower Application Form A A" at bounding box center [165, 362] width 232 height 28
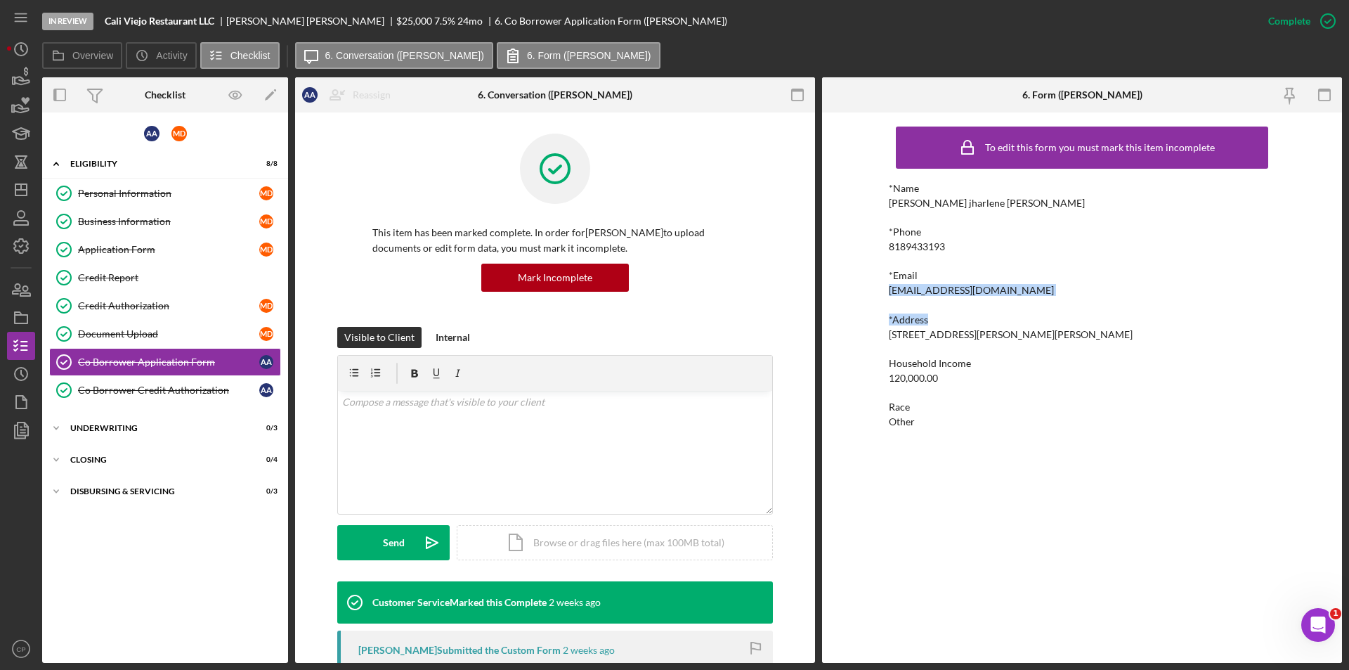
drag, startPoint x: 989, startPoint y: 299, endPoint x: 866, endPoint y: 293, distance: 123.8
click at [845, 294] on div "To edit this form you must mark this item incomplete *Name [PERSON_NAME] jharle…" at bounding box center [1082, 387] width 520 height 550
click at [911, 295] on div "[EMAIL_ADDRESS][DOMAIN_NAME]" at bounding box center [971, 290] width 165 height 11
drag, startPoint x: 992, startPoint y: 289, endPoint x: 849, endPoint y: 289, distance: 143.3
click at [849, 289] on div "To edit this form you must mark this item incomplete *Name [PERSON_NAME] jharle…" at bounding box center [1082, 387] width 520 height 550
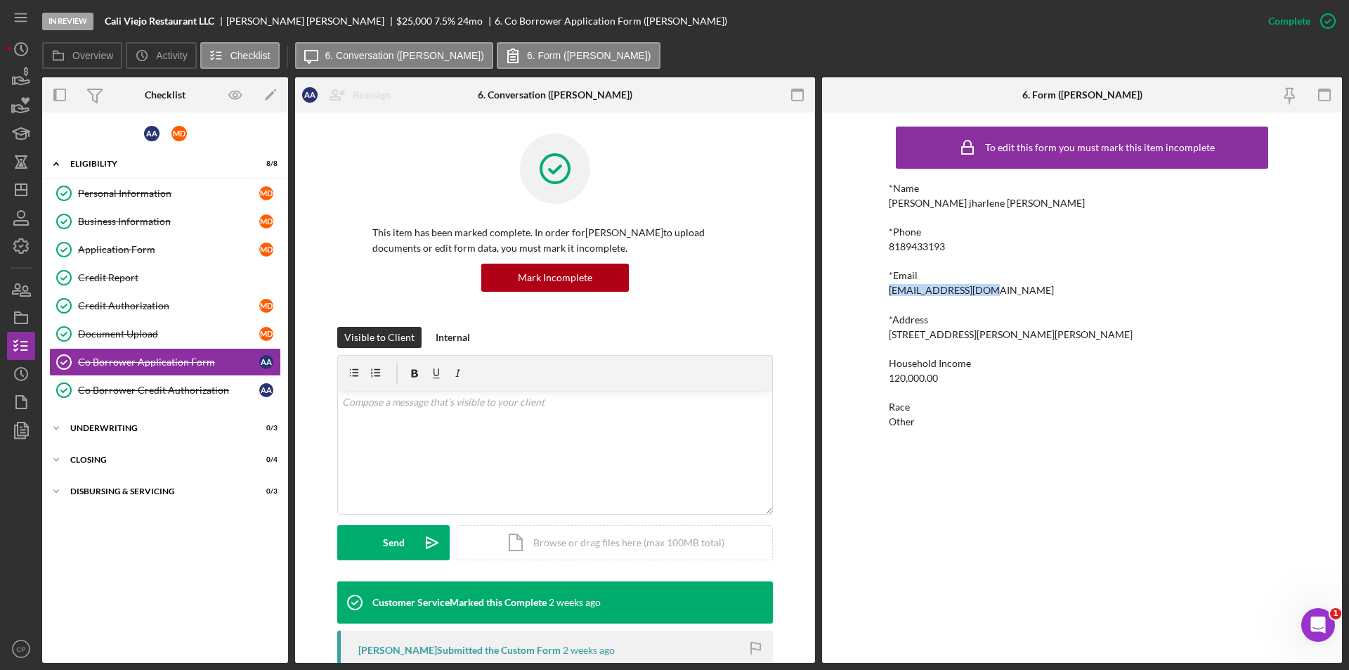
copy div "[EMAIL_ADDRESS][DOMAIN_NAME]"
drag, startPoint x: 221, startPoint y: 19, endPoint x: 105, endPoint y: 19, distance: 115.9
click at [105, 19] on div "In Review Cali Viejo Restaurant LLC [PERSON_NAME] [PERSON_NAME] $25,000 $25,000…" at bounding box center [648, 21] width 1212 height 42
copy b "Cali Viejo Restaurant LLC"
